Goal: Navigation & Orientation: Find specific page/section

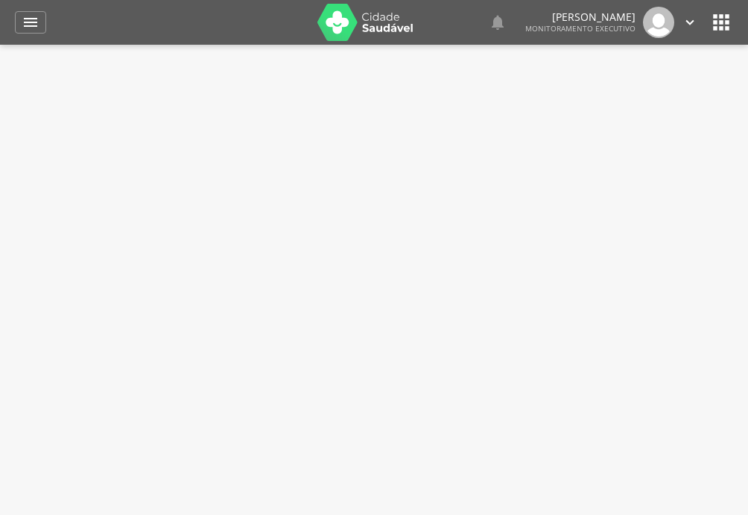
type input "**********"
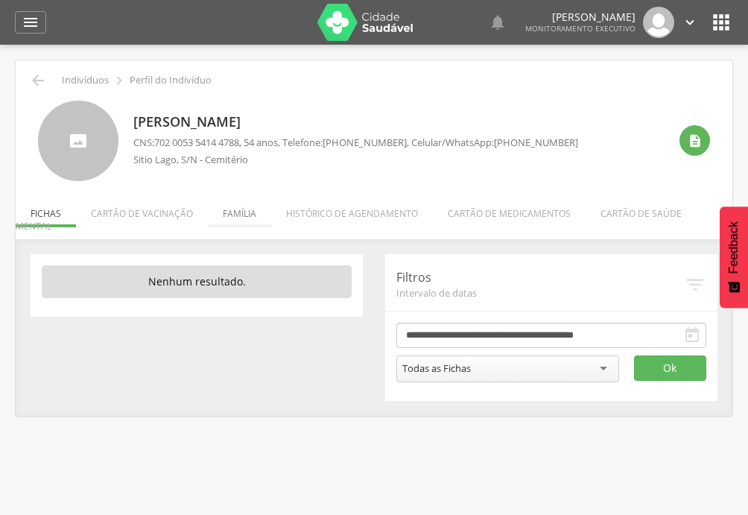
click at [248, 213] on li "Família" at bounding box center [239, 209] width 63 height 35
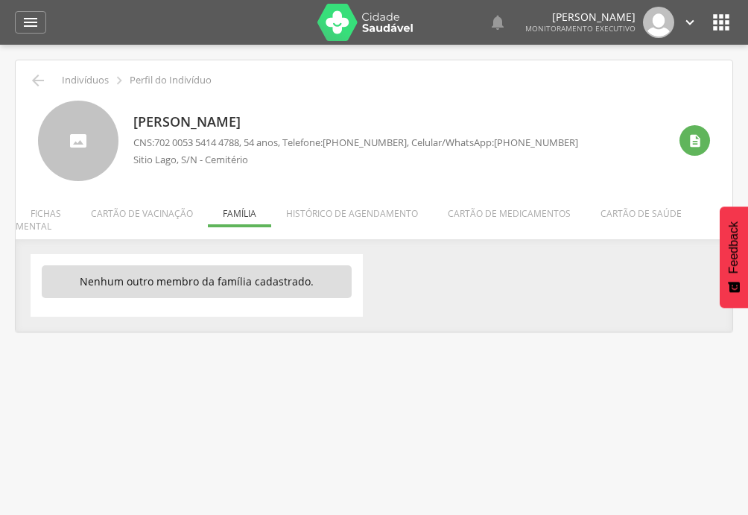
click at [237, 215] on ul "Fichas Cartão de vacinação Família Histórico de agendamento Cartão de medicamen…" at bounding box center [374, 219] width 717 height 25
click at [159, 216] on li "Cartão de vacinação" at bounding box center [142, 209] width 132 height 35
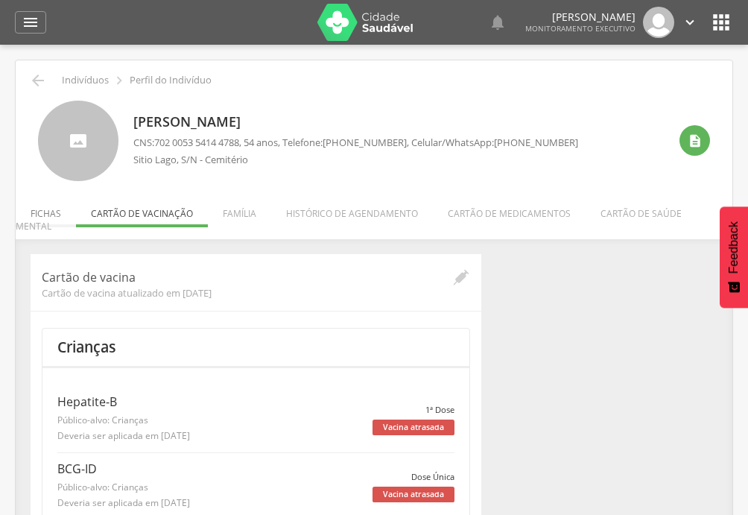
click at [43, 212] on li "Fichas" at bounding box center [46, 209] width 60 height 35
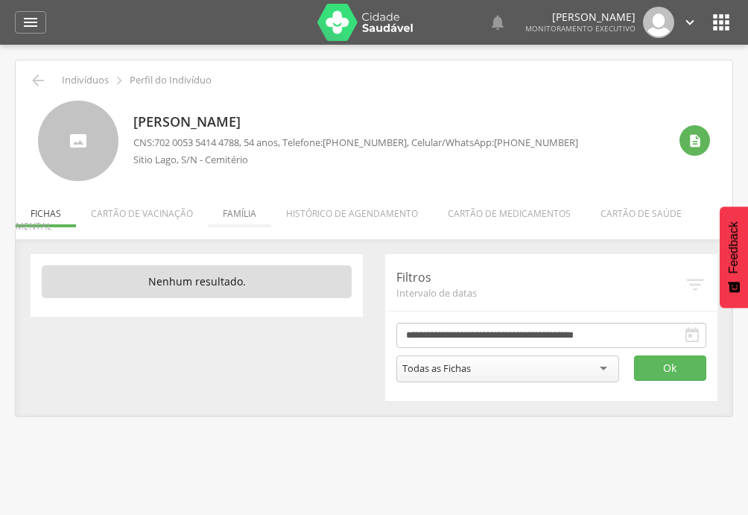
click at [234, 214] on li "Família" at bounding box center [239, 209] width 63 height 35
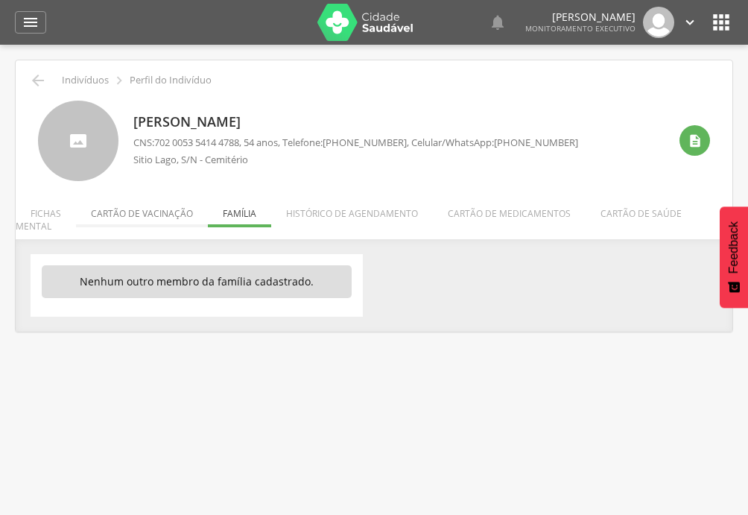
click at [162, 216] on li "Cartão de vacinação" at bounding box center [142, 209] width 132 height 35
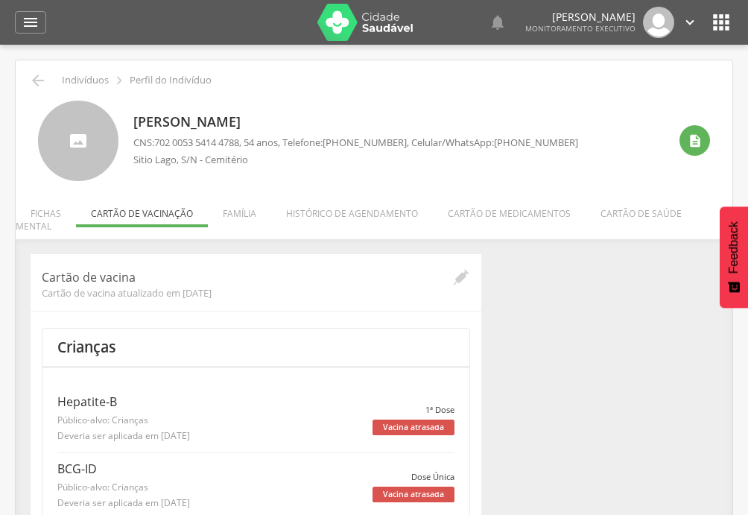
click at [57, 217] on li "Fichas" at bounding box center [46, 209] width 60 height 35
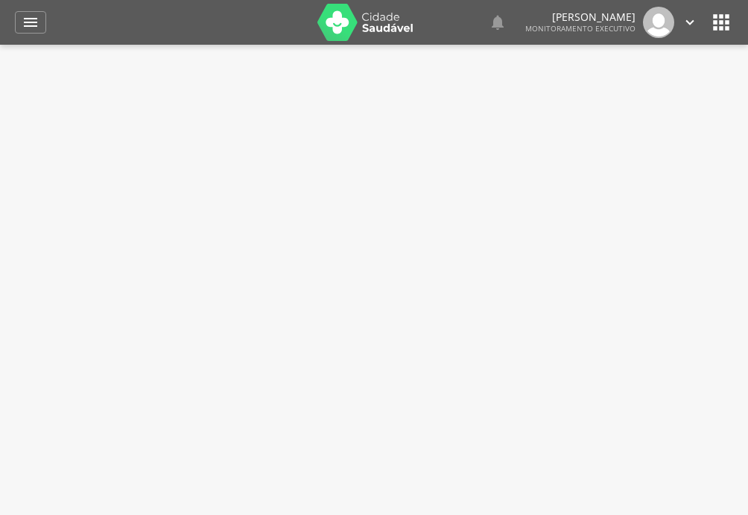
type input "**********"
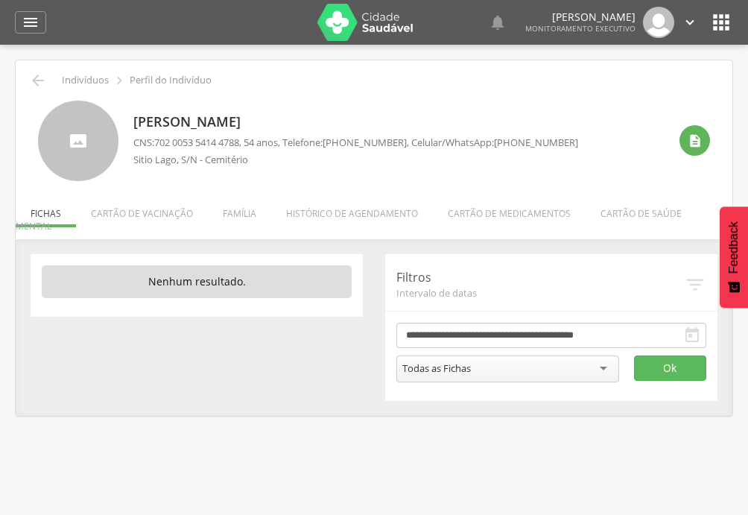
click at [247, 220] on li "Família" at bounding box center [239, 209] width 63 height 35
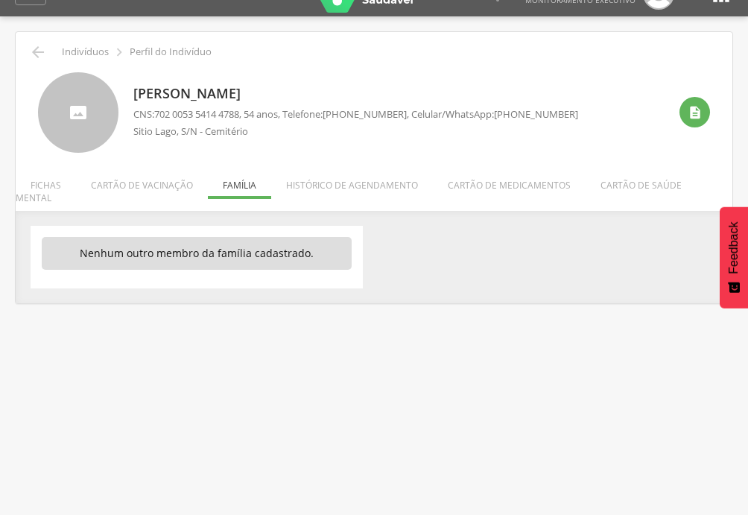
scroll to position [45, 0]
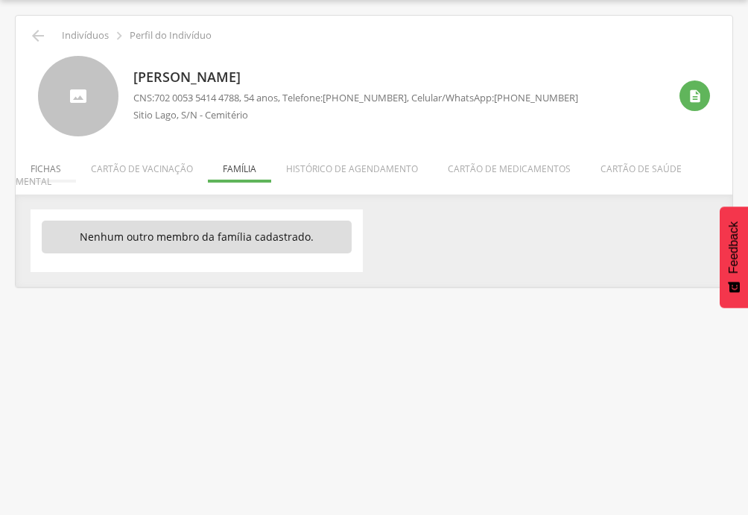
click at [52, 171] on li "Fichas" at bounding box center [46, 165] width 60 height 35
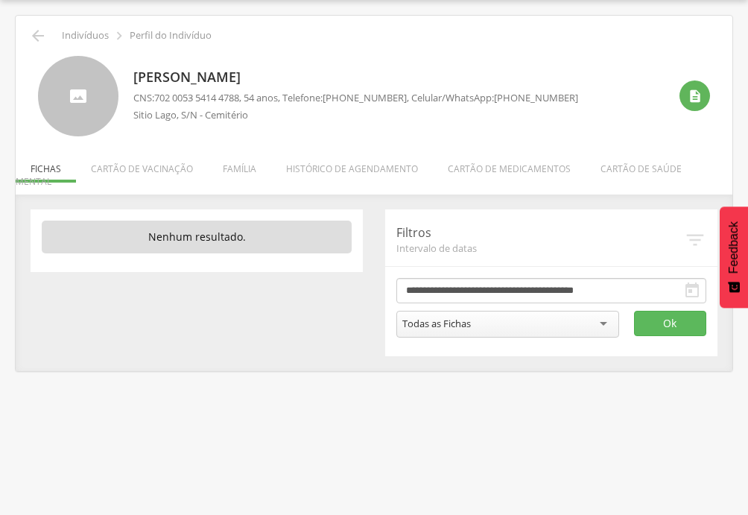
drag, startPoint x: 353, startPoint y: 165, endPoint x: 336, endPoint y: 167, distance: 17.2
click at [353, 167] on li "Histórico de agendamento" at bounding box center [352, 165] width 162 height 35
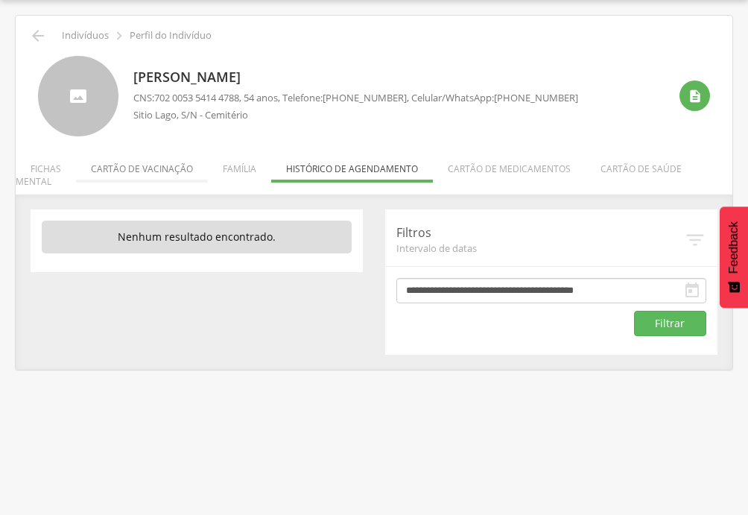
click at [165, 174] on li "Cartão de vacinação" at bounding box center [142, 165] width 132 height 35
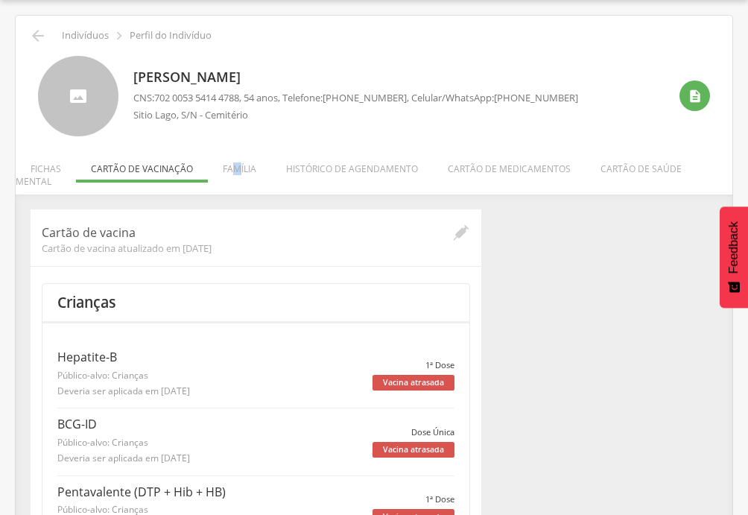
click at [235, 171] on li "Família" at bounding box center [239, 165] width 63 height 35
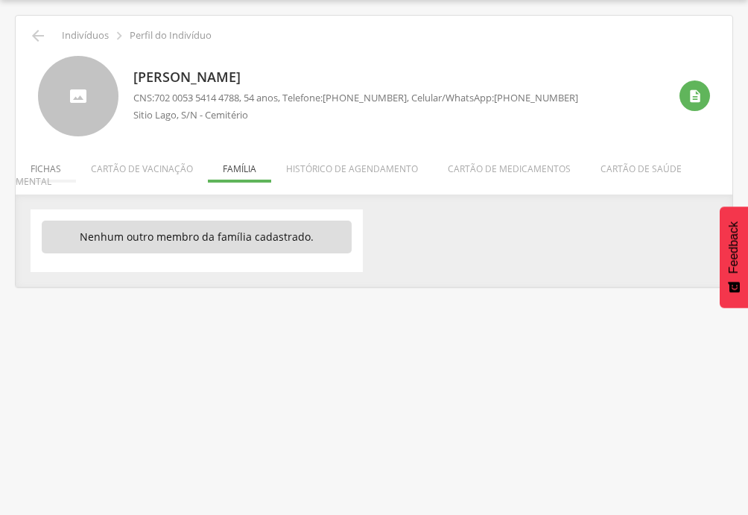
click at [60, 171] on li "Fichas" at bounding box center [46, 165] width 60 height 35
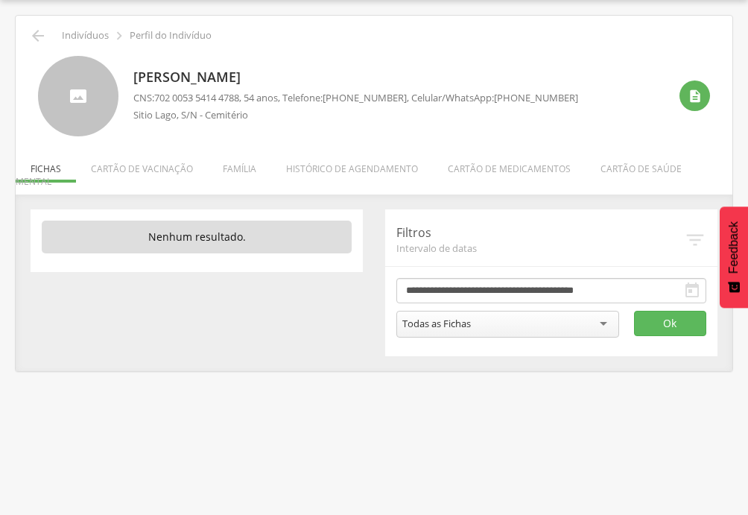
click at [237, 171] on li "Família" at bounding box center [239, 165] width 63 height 35
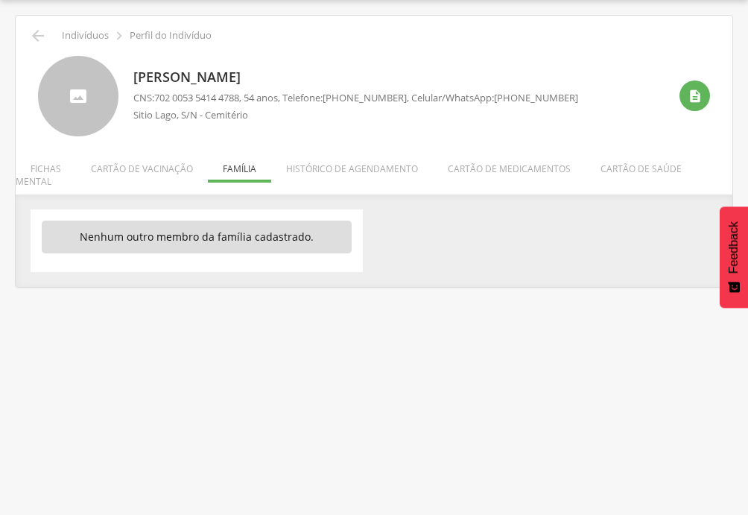
click at [380, 311] on div " Supervisão  Distritos  Ubs Coordenador: - Afrânio / PE Intervalo de Tempo …" at bounding box center [374, 257] width 748 height 515
